Goal: Transaction & Acquisition: Purchase product/service

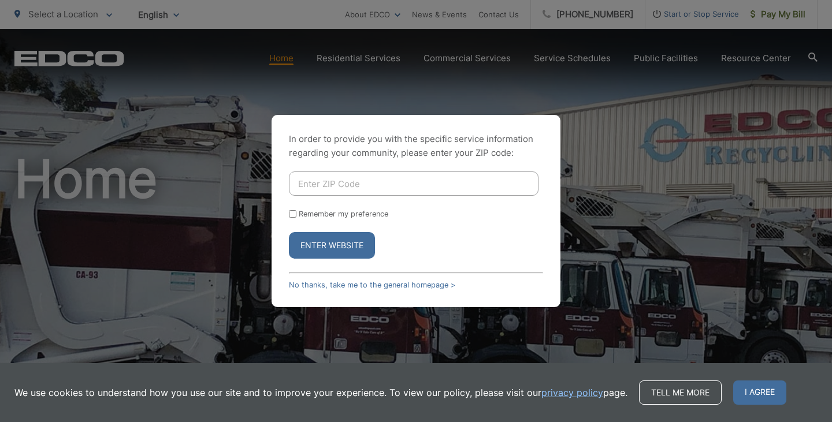
click at [702, 133] on div "In order to provide you with the specific service information regarding your co…" at bounding box center [416, 211] width 832 height 422
click at [312, 284] on link "No thanks, take me to the general homepage >" at bounding box center [372, 285] width 166 height 9
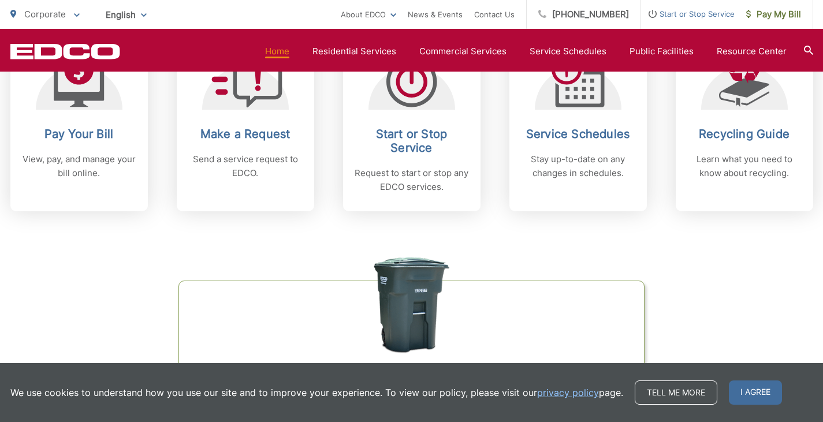
scroll to position [520, 0]
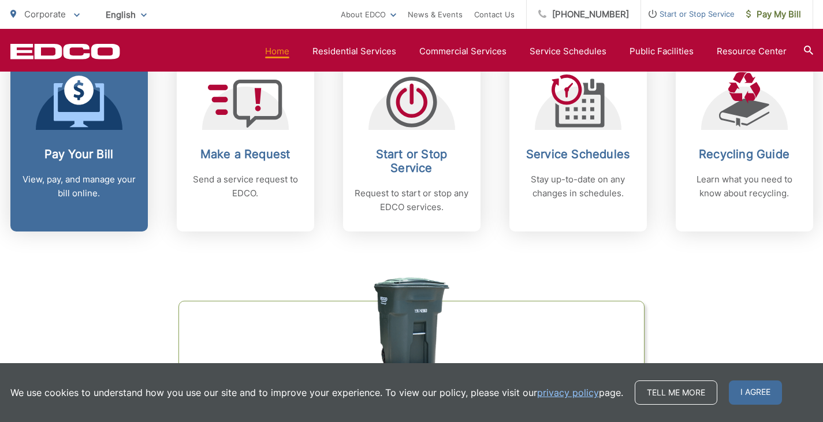
click at [124, 152] on h2 "Pay Your Bill" at bounding box center [79, 154] width 114 height 14
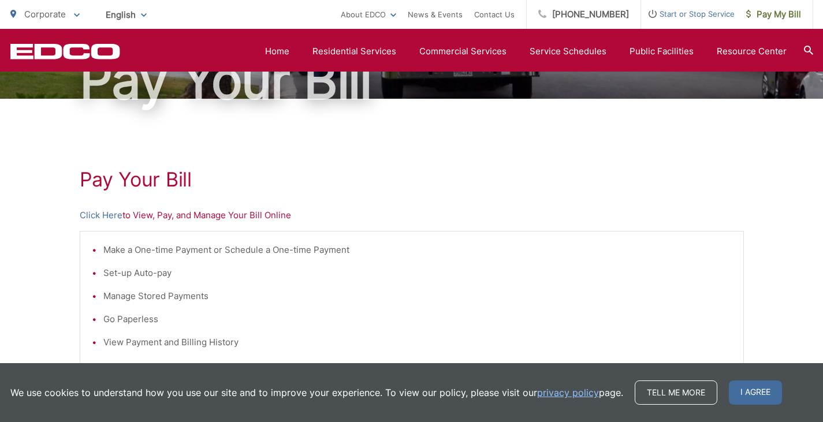
scroll to position [110, 0]
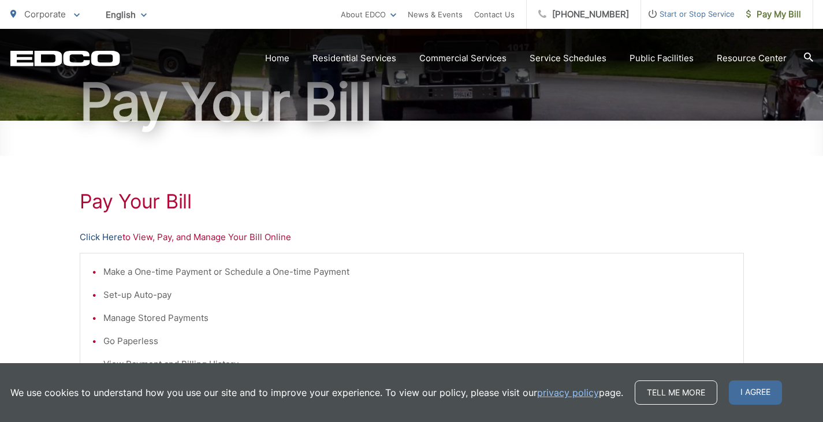
click at [106, 236] on link "Click Here" at bounding box center [101, 237] width 43 height 14
